Goal: Task Accomplishment & Management: Manage account settings

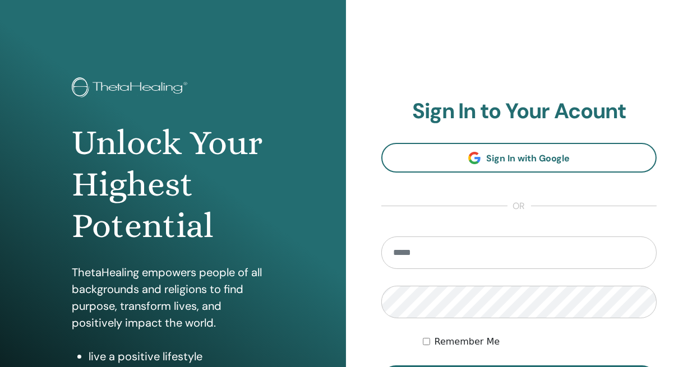
click at [429, 254] on input "email" at bounding box center [518, 253] width 275 height 33
type input "**********"
click at [430, 343] on div "Remember Me" at bounding box center [540, 341] width 234 height 13
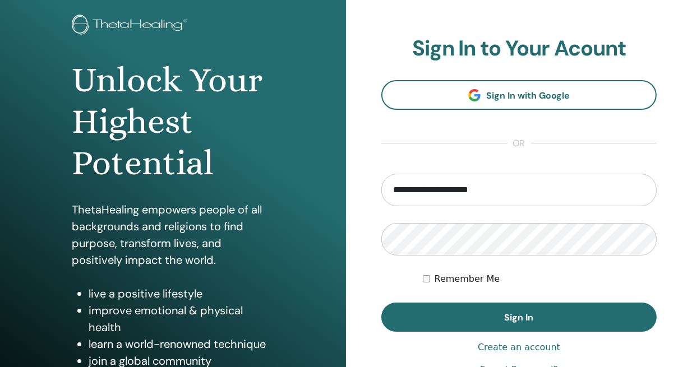
scroll to position [63, 0]
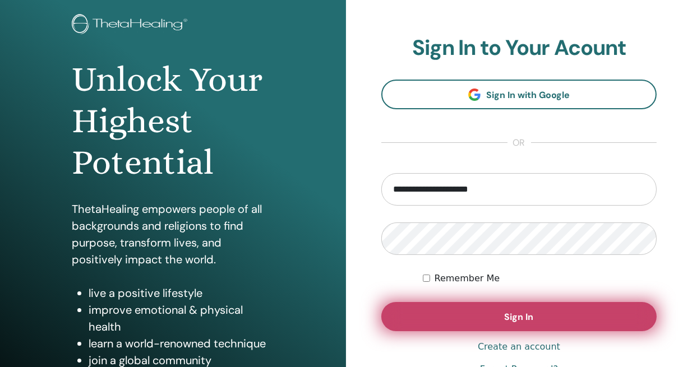
click at [440, 309] on button "Sign In" at bounding box center [518, 316] width 275 height 29
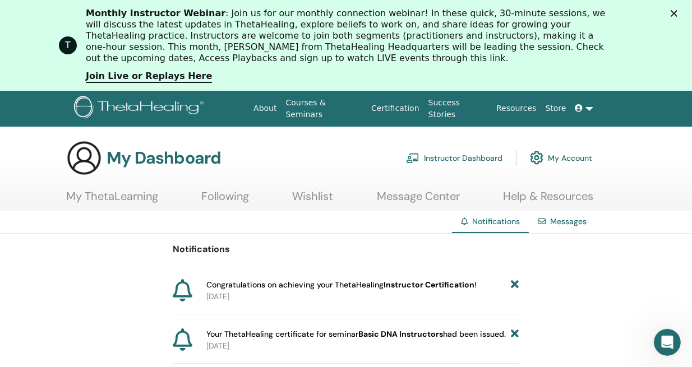
click at [342, 104] on link "Courses & Seminars" at bounding box center [324, 108] width 86 height 33
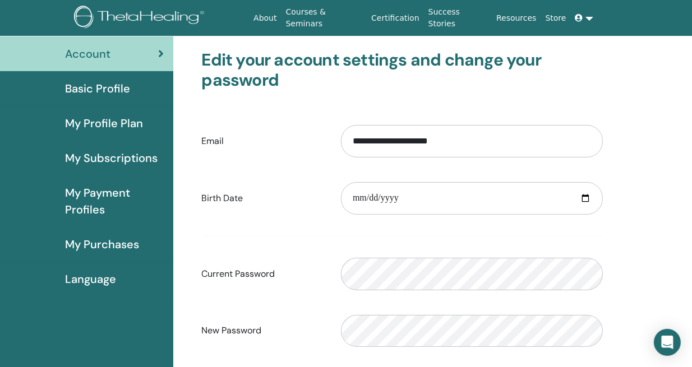
scroll to position [66, 0]
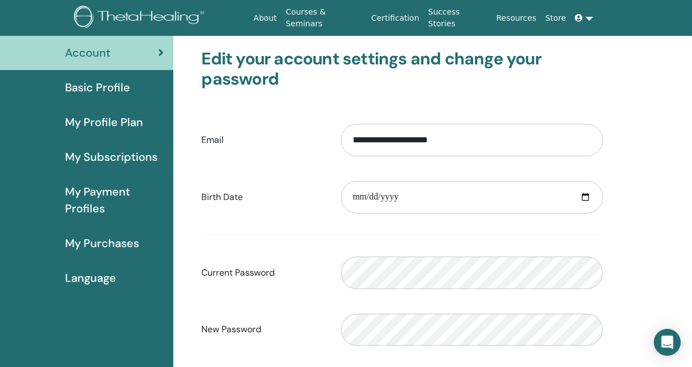
click at [113, 80] on span "Basic Profile" at bounding box center [97, 87] width 65 height 17
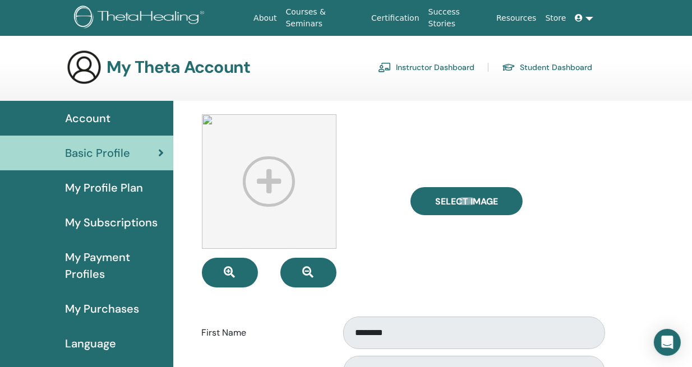
click at [420, 16] on link "Certification" at bounding box center [395, 18] width 57 height 21
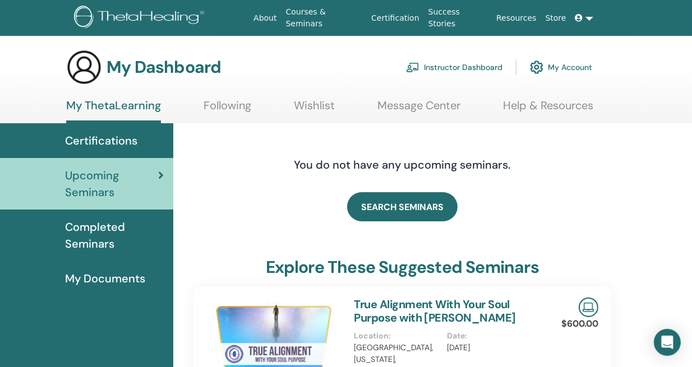
click at [115, 234] on span "Completed Seminars" at bounding box center [114, 236] width 99 height 34
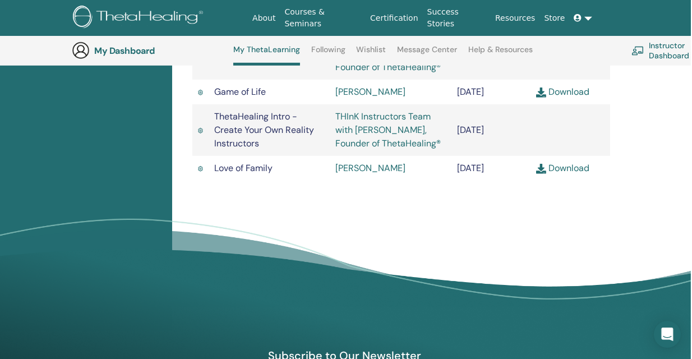
scroll to position [843, 2]
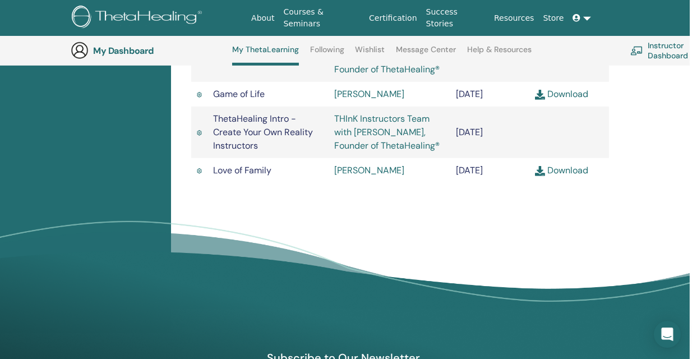
click at [562, 100] on link "Download" at bounding box center [561, 94] width 53 height 12
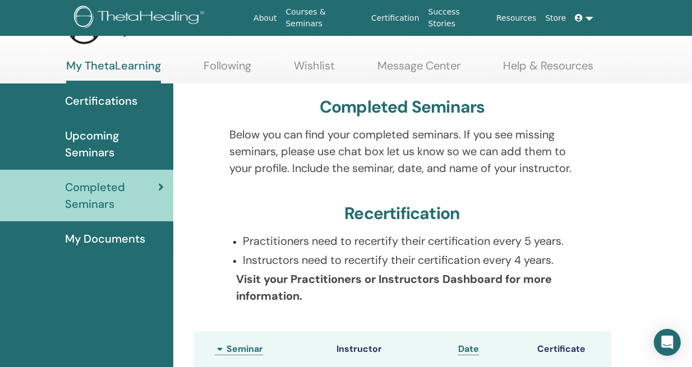
scroll to position [0, 0]
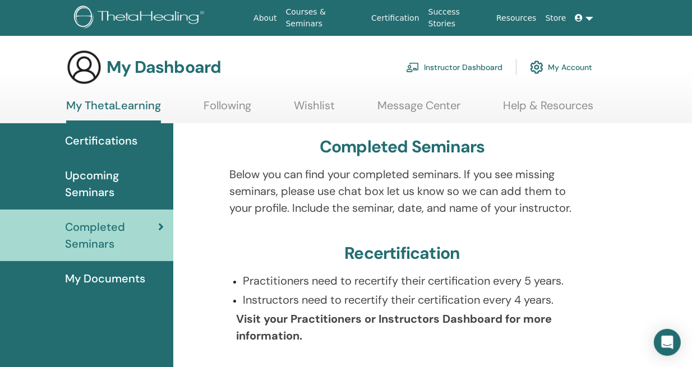
click at [580, 15] on icon at bounding box center [579, 18] width 8 height 8
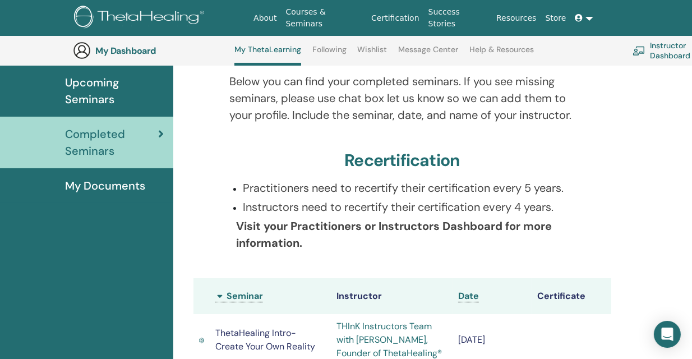
scroll to position [132, 0]
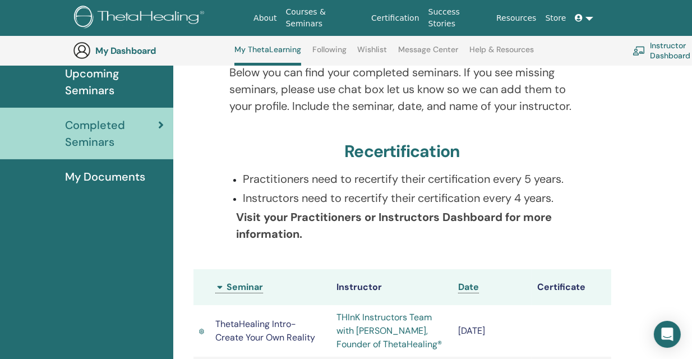
click at [123, 176] on span "My Documents" at bounding box center [105, 176] width 80 height 17
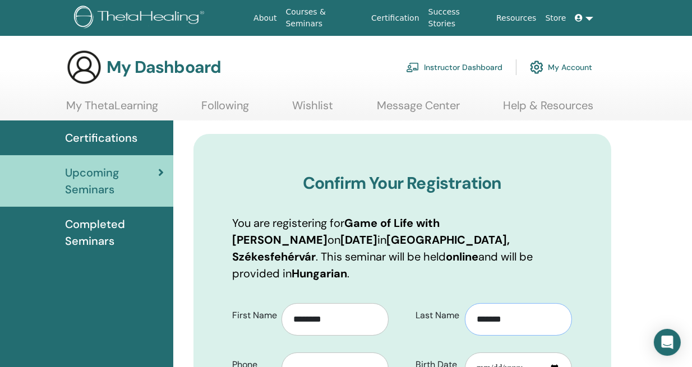
click at [527, 304] on input "*******" at bounding box center [518, 319] width 107 height 33
type input "******"
click at [347, 353] on input "text" at bounding box center [334, 369] width 107 height 33
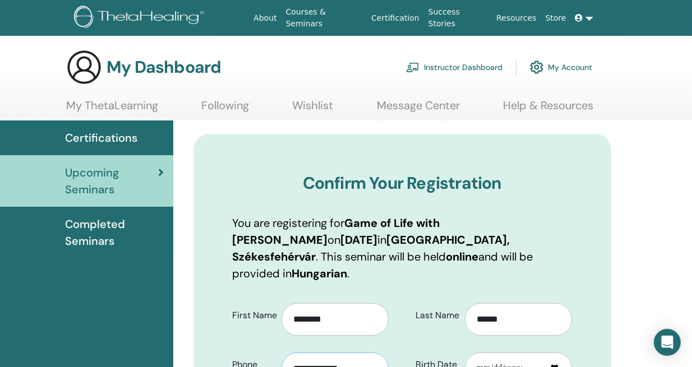
type input "**********"
click at [487, 353] on input "Birth Date" at bounding box center [518, 369] width 107 height 33
type input "**********"
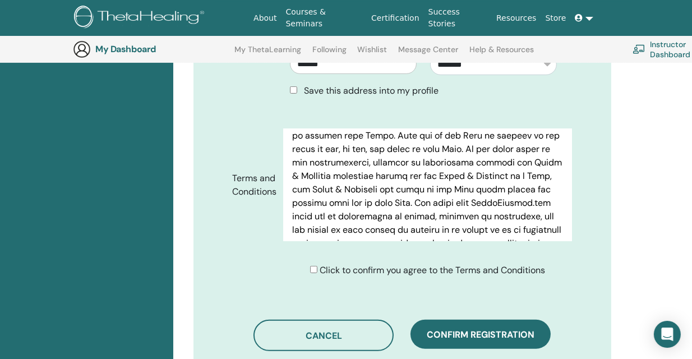
scroll to position [523, 0]
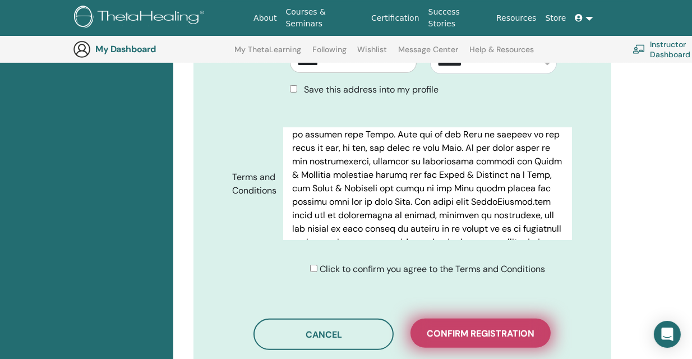
click at [463, 327] on span "Confirm registration" at bounding box center [481, 333] width 108 height 12
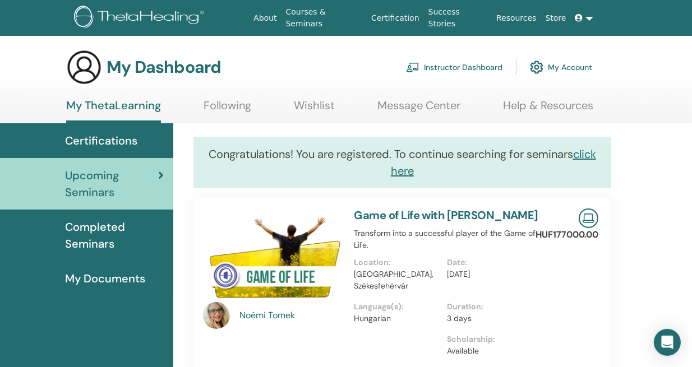
click at [580, 18] on icon at bounding box center [579, 18] width 8 height 8
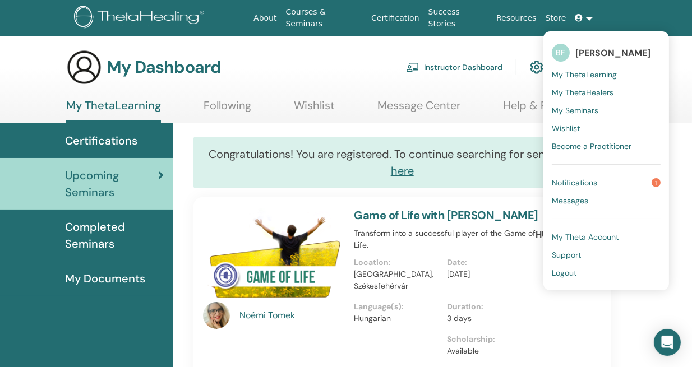
click at [582, 113] on span "My Seminars" at bounding box center [574, 110] width 47 height 10
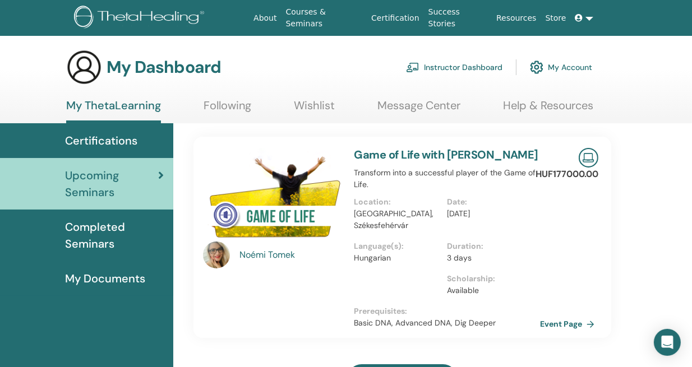
click at [587, 16] on link at bounding box center [584, 18] width 27 height 21
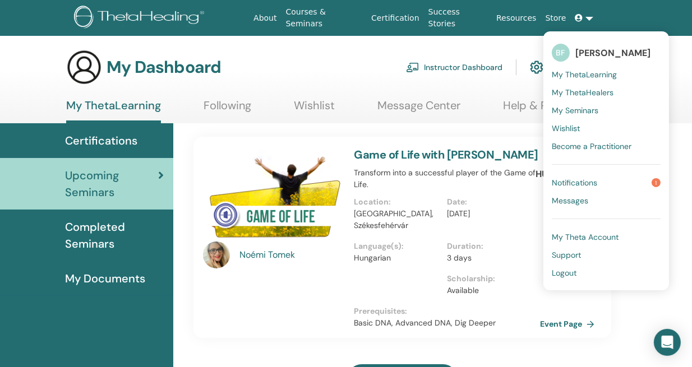
click at [572, 239] on span "My Theta Account" at bounding box center [584, 237] width 67 height 10
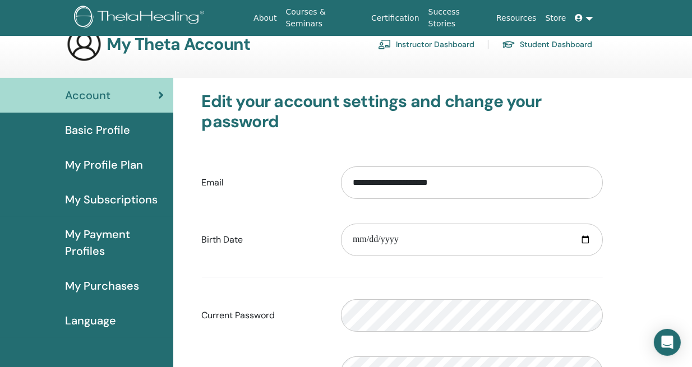
scroll to position [27, 0]
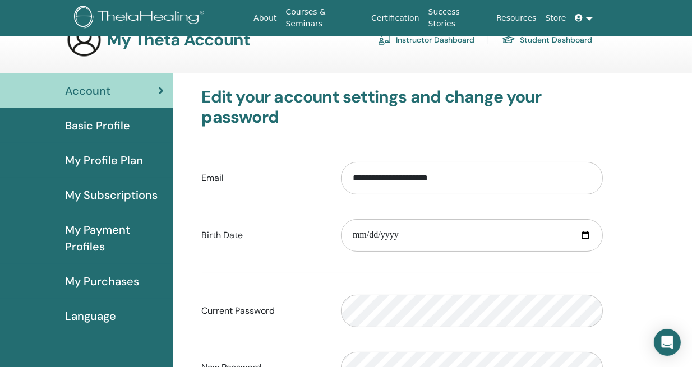
click at [132, 120] on div "Basic Profile" at bounding box center [86, 125] width 155 height 17
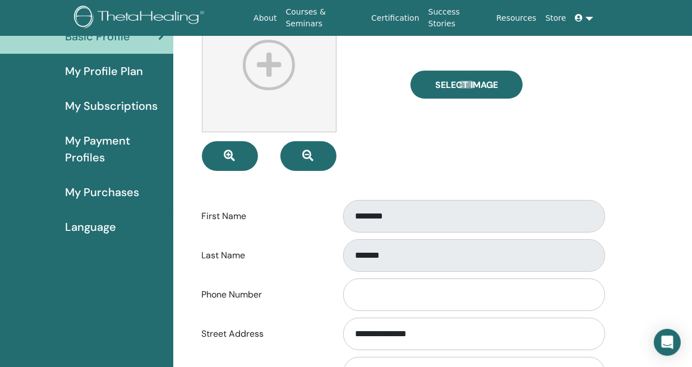
scroll to position [210, 0]
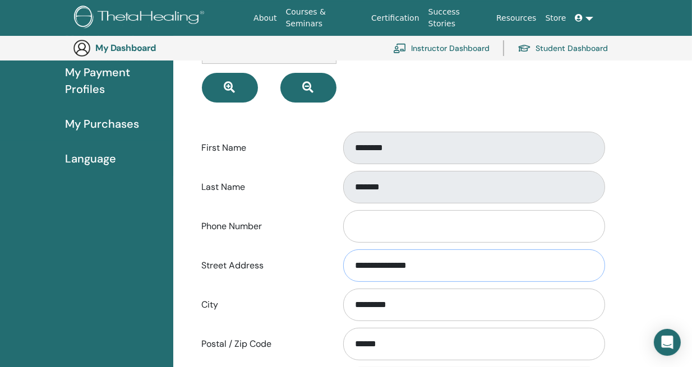
click at [372, 266] on input "**********" at bounding box center [474, 265] width 262 height 33
click at [382, 214] on input "Phone Number" at bounding box center [474, 226] width 262 height 33
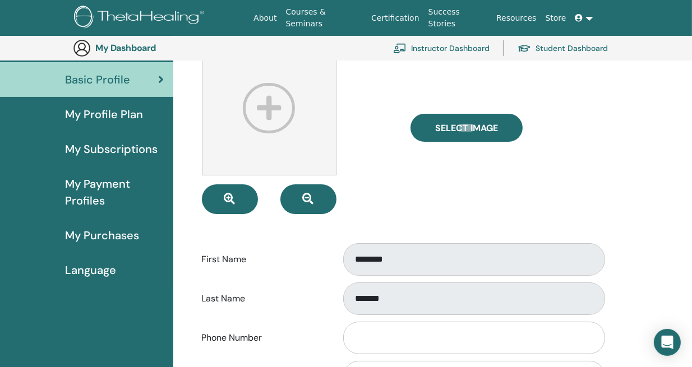
scroll to position [98, 0]
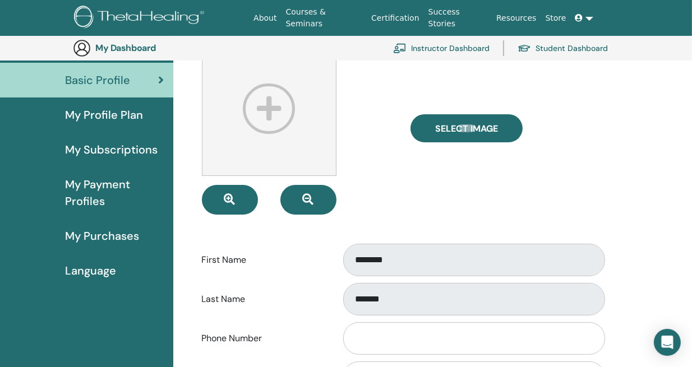
click at [581, 49] on link "Student Dashboard" at bounding box center [562, 48] width 90 height 25
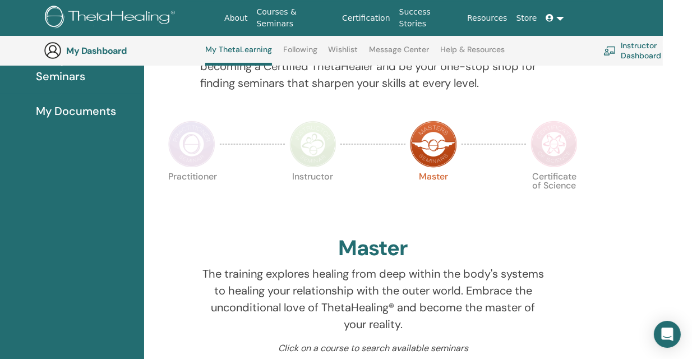
scroll to position [196, 29]
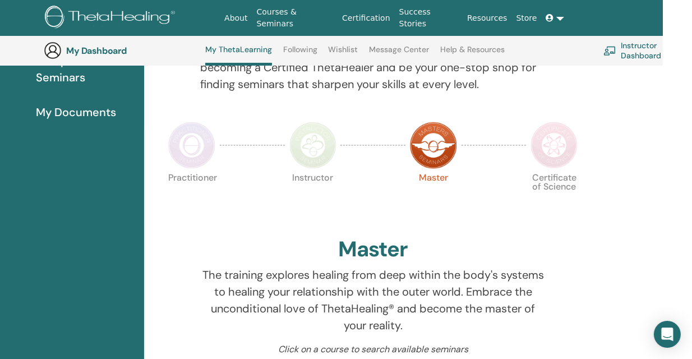
click at [647, 50] on link "Instructor Dashboard" at bounding box center [649, 50] width 92 height 25
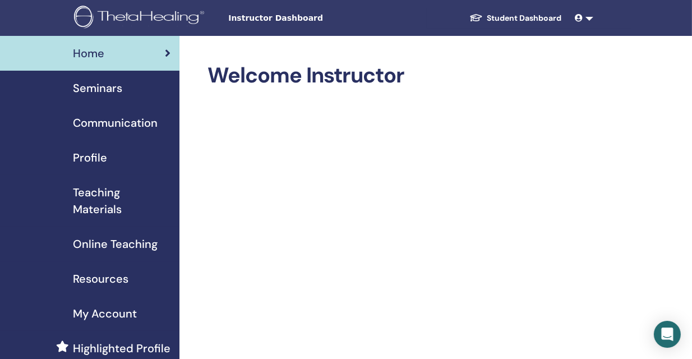
click at [521, 18] on link "Student Dashboard" at bounding box center [515, 18] width 110 height 21
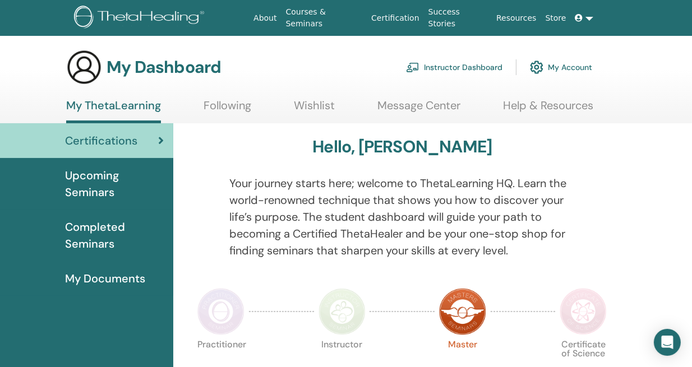
click at [562, 67] on link "My Account" at bounding box center [561, 67] width 62 height 25
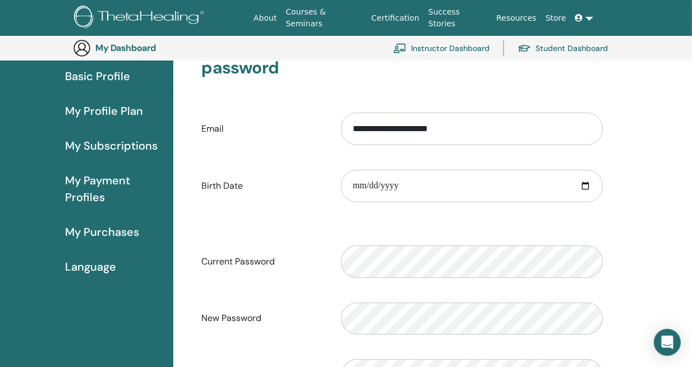
scroll to position [101, 0]
click at [131, 71] on div "Basic Profile" at bounding box center [86, 76] width 155 height 17
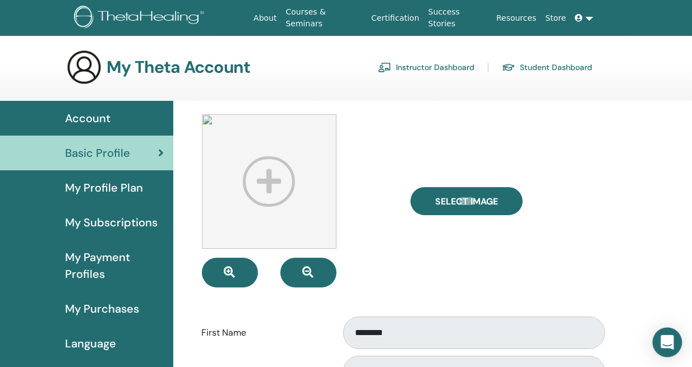
click at [669, 337] on icon "Open Intercom Messenger" at bounding box center [666, 342] width 13 height 15
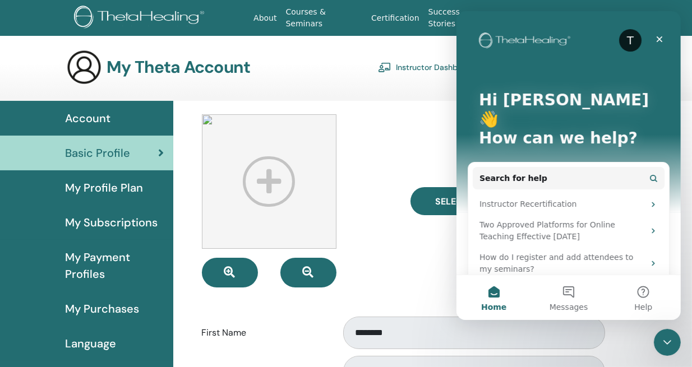
click at [642, 167] on button "Search for help" at bounding box center [568, 178] width 192 height 22
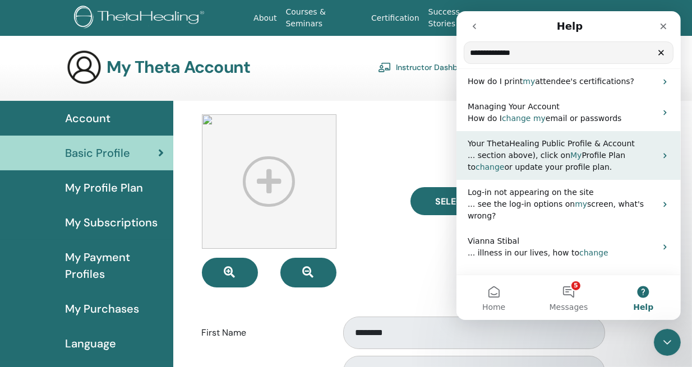
scroll to position [34, 0]
type input "**********"
click at [604, 163] on p "... section above), click on My Profile Plan to change or update your profile p…" at bounding box center [561, 162] width 188 height 24
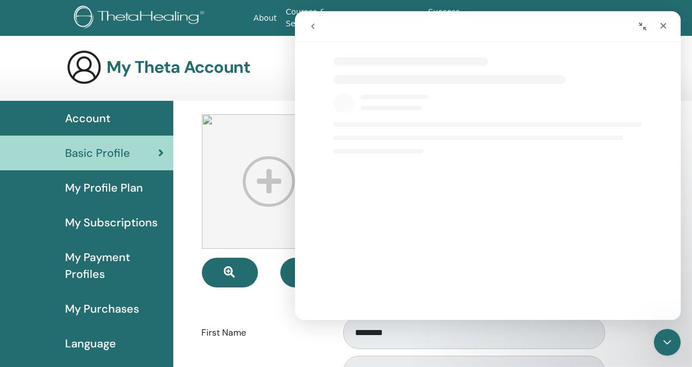
select select "**"
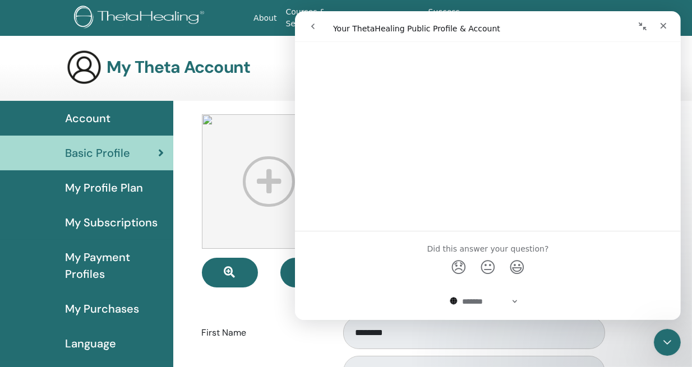
scroll to position [2060, 0]
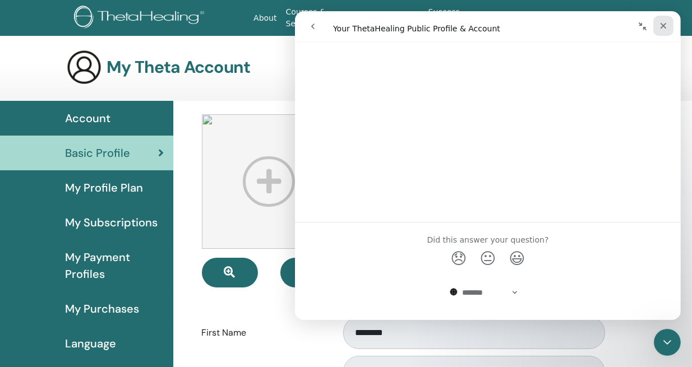
click at [662, 26] on icon "Close" at bounding box center [663, 26] width 6 height 6
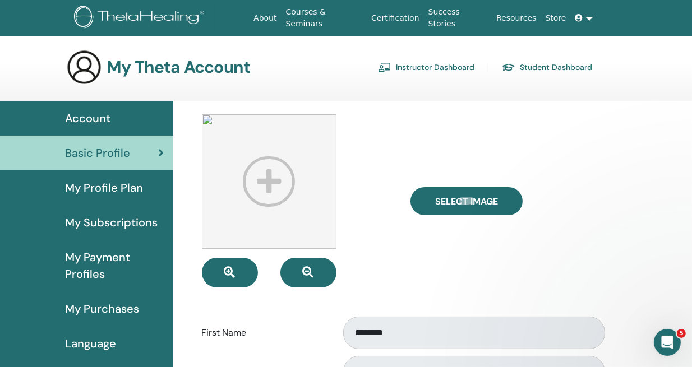
scroll to position [0, 0]
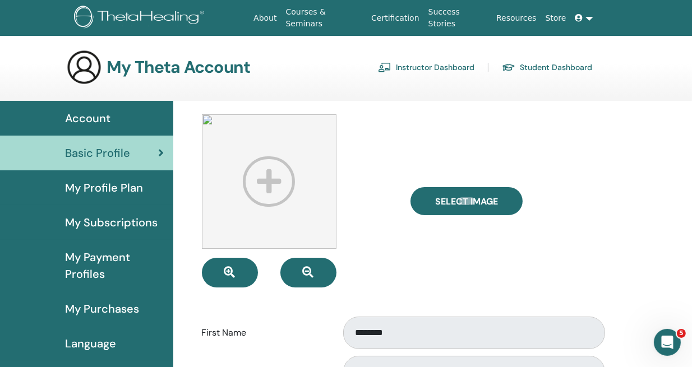
select select "**"
click at [544, 62] on link "Student Dashboard" at bounding box center [547, 67] width 90 height 18
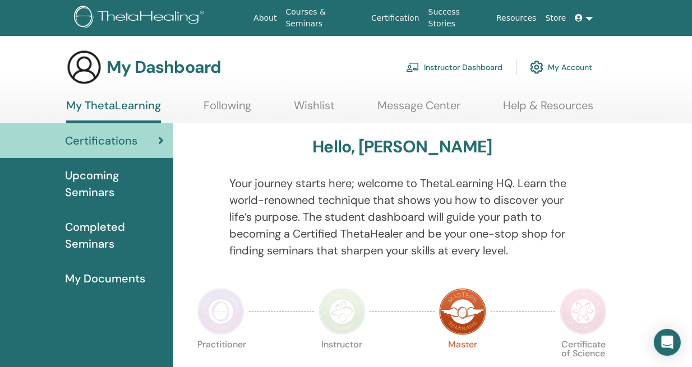
click at [558, 62] on link "My Account" at bounding box center [561, 67] width 62 height 25
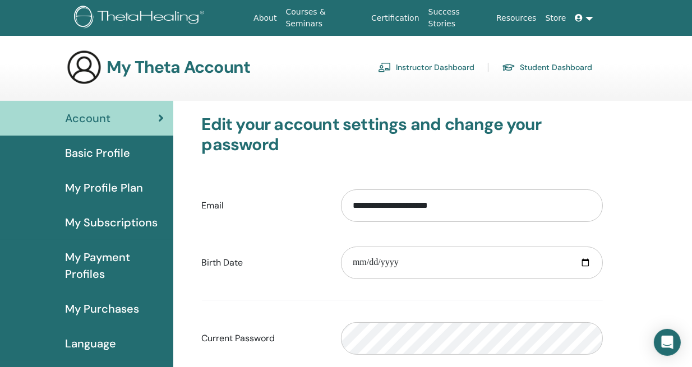
click at [146, 150] on div "Basic Profile" at bounding box center [86, 153] width 155 height 17
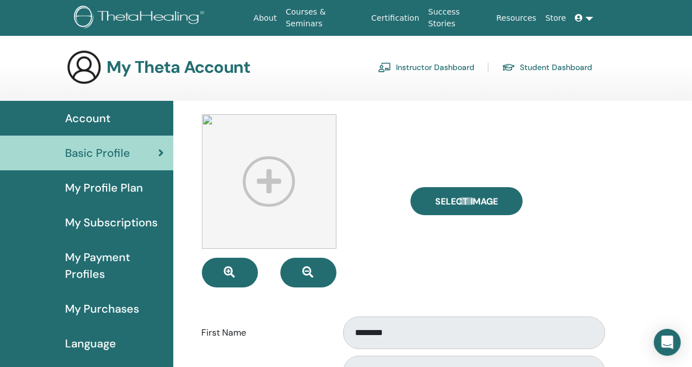
click at [109, 185] on span "My Profile Plan" at bounding box center [104, 187] width 78 height 17
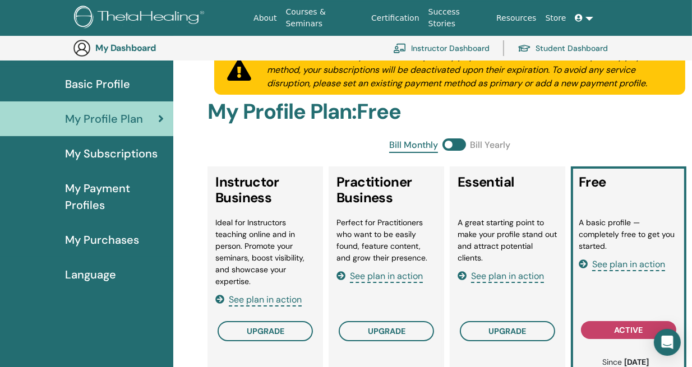
scroll to position [93, 0]
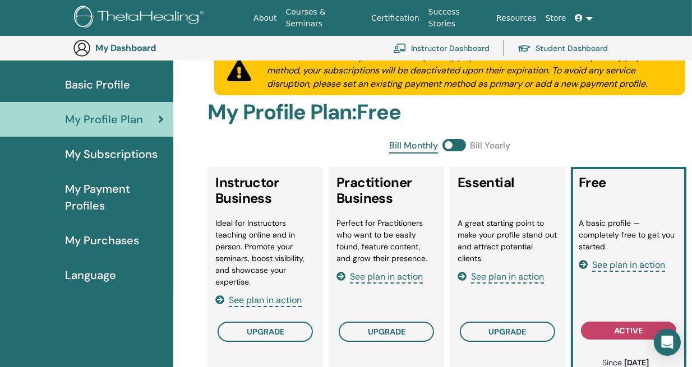
click at [126, 152] on span "My Subscriptions" at bounding box center [111, 154] width 92 height 17
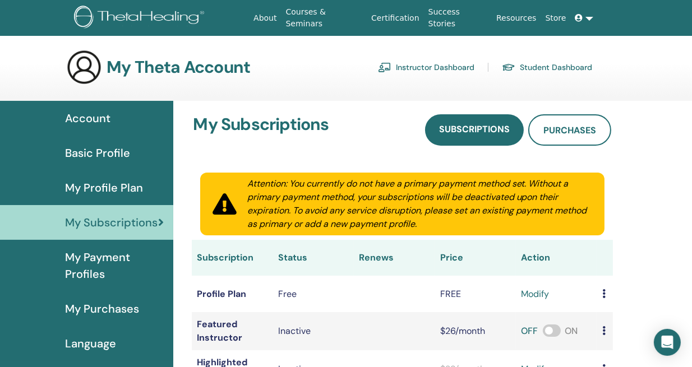
click at [586, 19] on link at bounding box center [584, 18] width 27 height 21
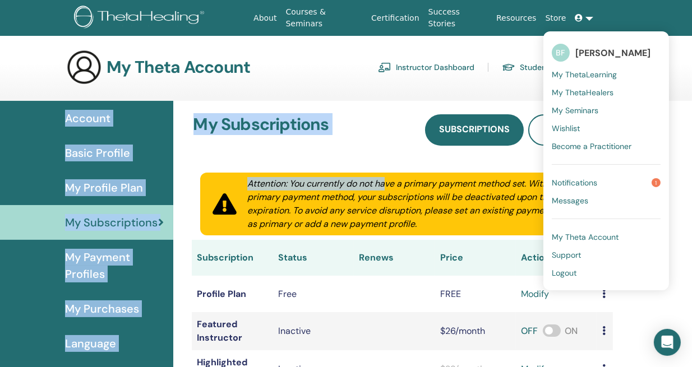
drag, startPoint x: 384, startPoint y: 156, endPoint x: 411, endPoint y: 69, distance: 91.6
click at [411, 69] on div "My Theta Account Instructor Dashboard Student Dashboard Account Basic Profile" at bounding box center [346, 287] width 692 height 476
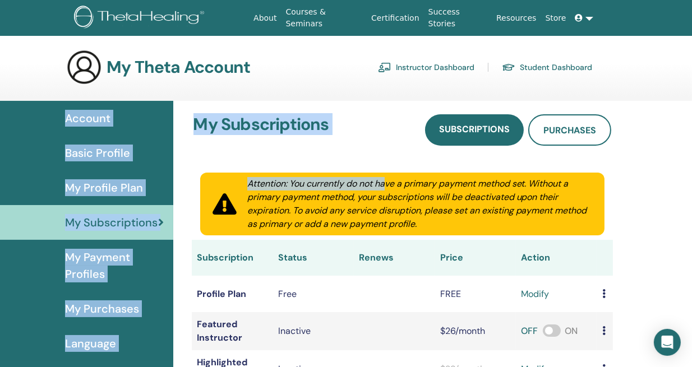
click at [411, 69] on link "Instructor Dashboard" at bounding box center [426, 67] width 96 height 18
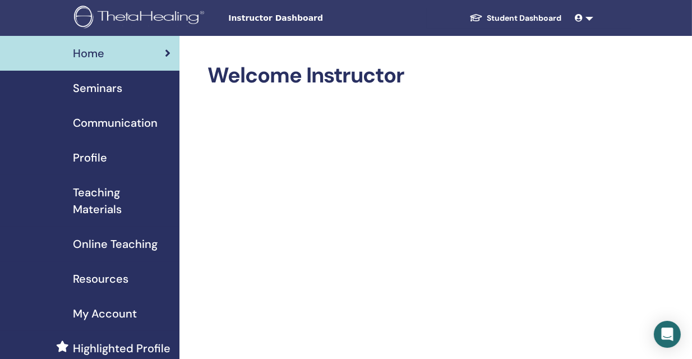
click at [85, 156] on span "Profile" at bounding box center [90, 157] width 34 height 17
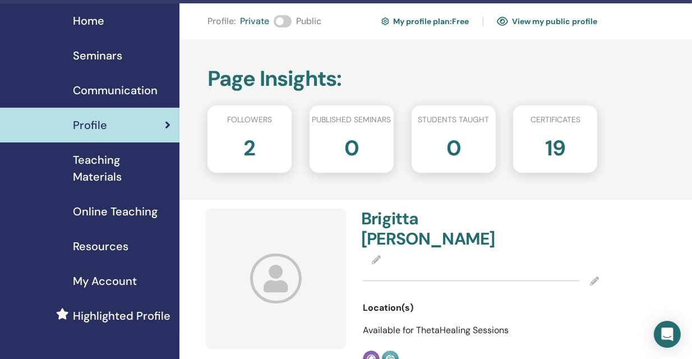
scroll to position [30, 0]
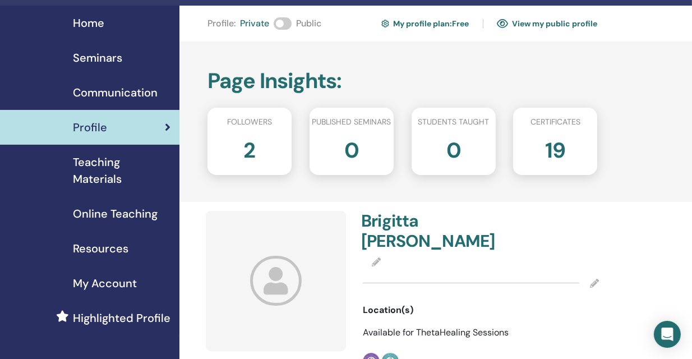
click at [531, 21] on link "View my public profile" at bounding box center [547, 24] width 101 height 18
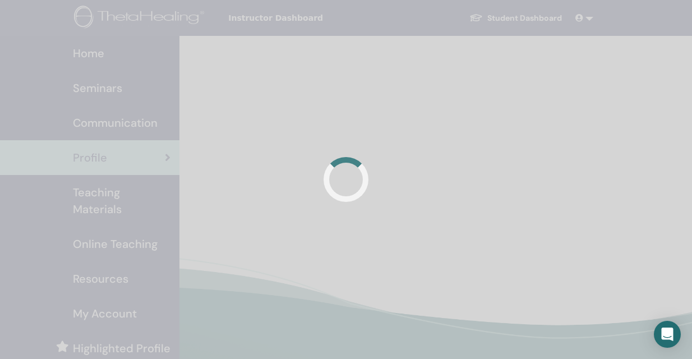
scroll to position [30, 0]
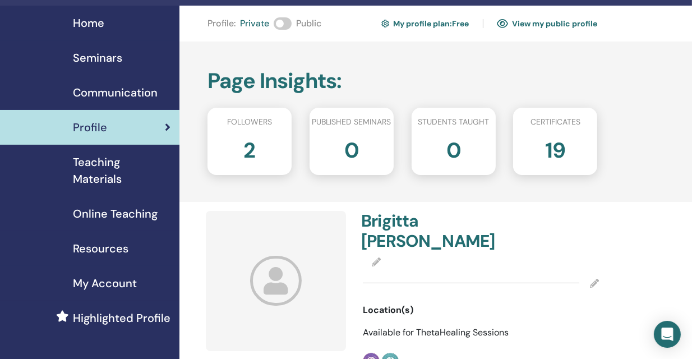
click at [375, 258] on icon at bounding box center [376, 261] width 9 height 9
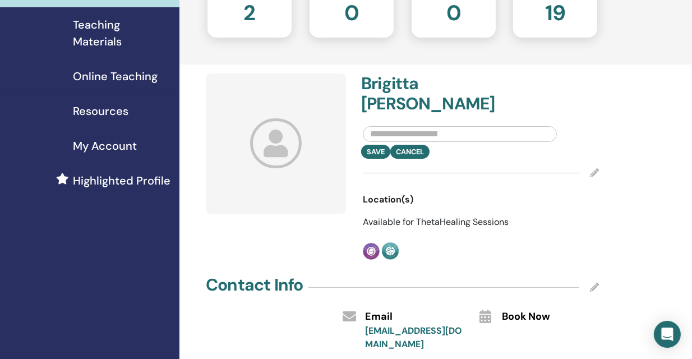
scroll to position [168, 0]
click at [594, 170] on icon at bounding box center [594, 172] width 9 height 9
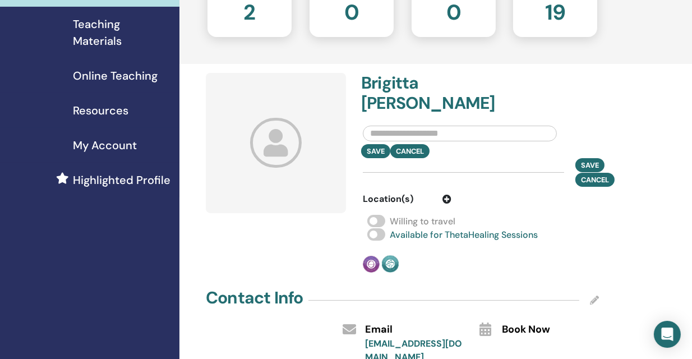
click at [594, 170] on button "Save" at bounding box center [589, 165] width 29 height 14
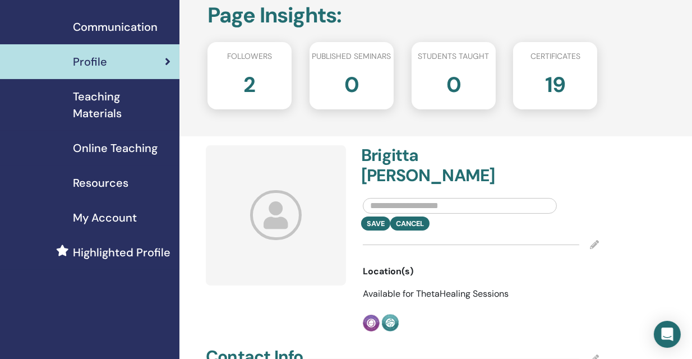
scroll to position [92, 0]
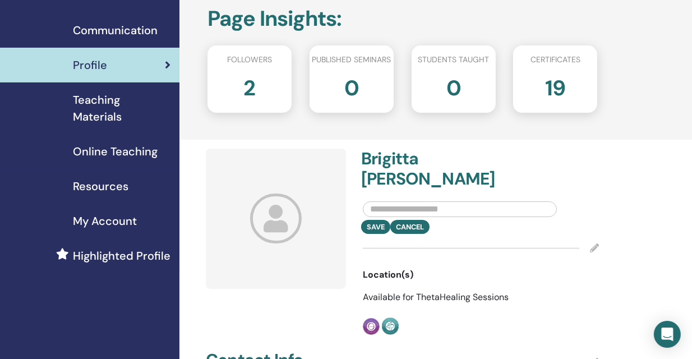
click at [396, 169] on h4 "Brigitta Fazekas" at bounding box center [417, 169] width 113 height 40
click at [118, 219] on span "My Account" at bounding box center [105, 220] width 64 height 17
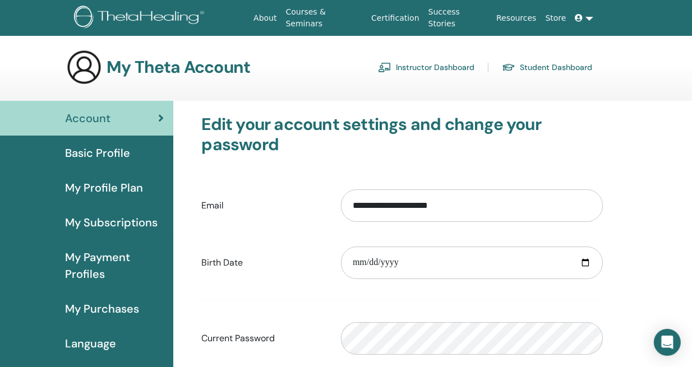
click at [586, 20] on link at bounding box center [584, 18] width 27 height 21
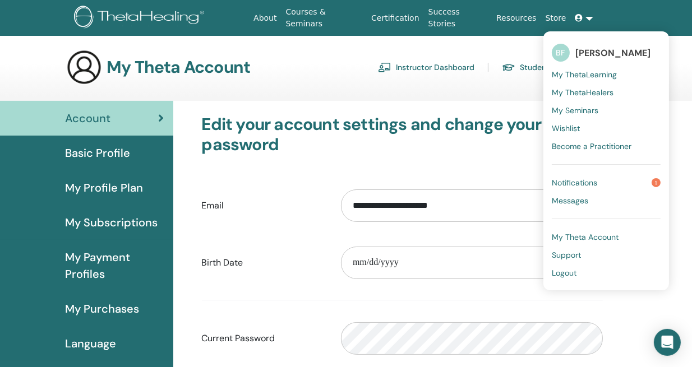
click at [583, 52] on span "[PERSON_NAME]" at bounding box center [612, 53] width 75 height 12
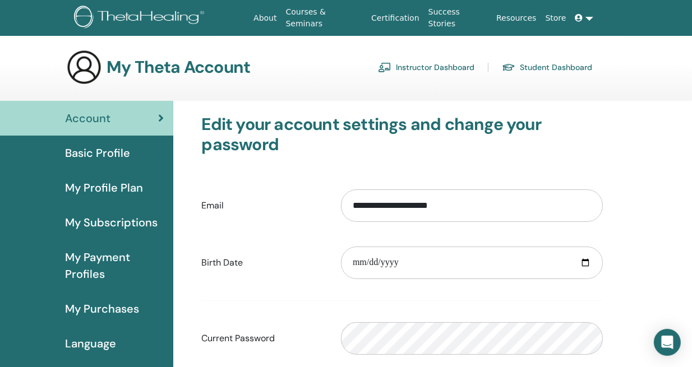
click at [585, 17] on span at bounding box center [580, 17] width 10 height 9
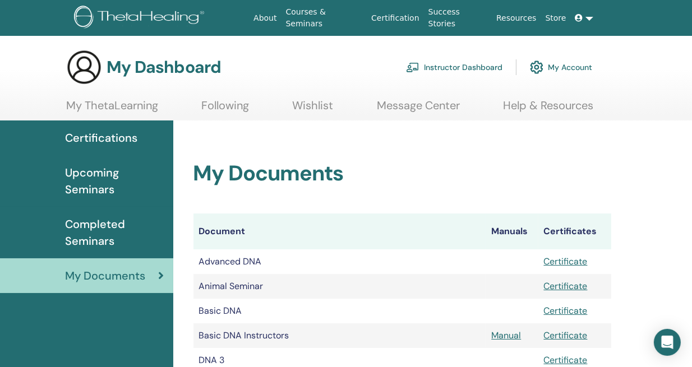
click at [543, 62] on link "My Account" at bounding box center [561, 67] width 62 height 25
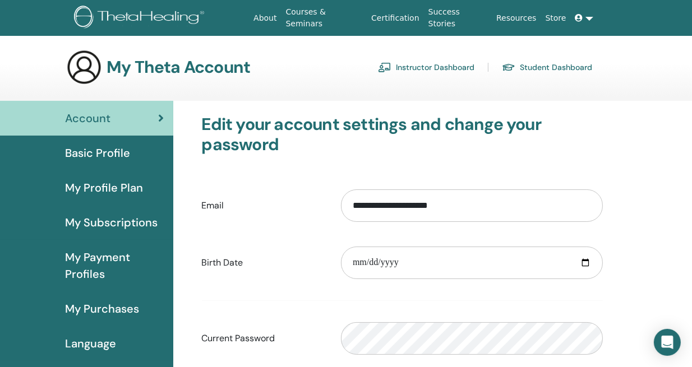
click at [150, 151] on div "Basic Profile" at bounding box center [86, 153] width 155 height 17
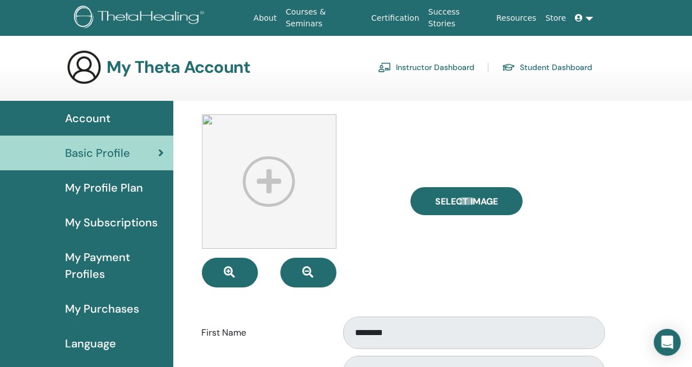
click at [557, 66] on link "Student Dashboard" at bounding box center [547, 67] width 90 height 18
